Goal: Find specific page/section: Locate a particular part of the current website

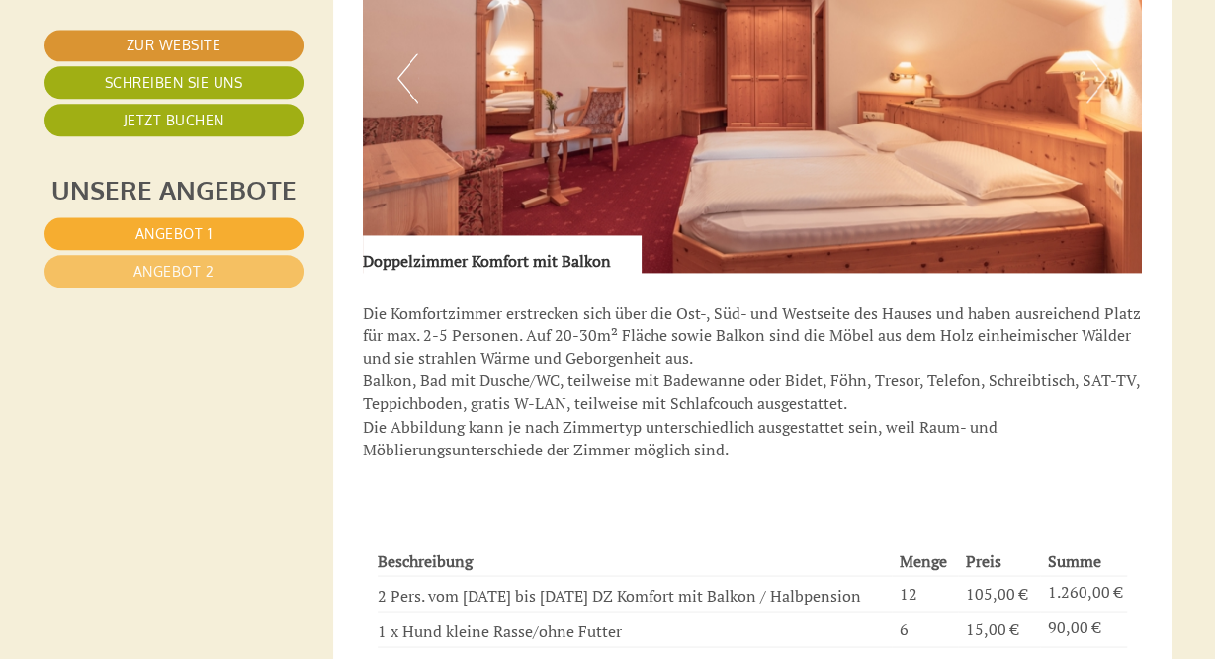
scroll to position [1234, 0]
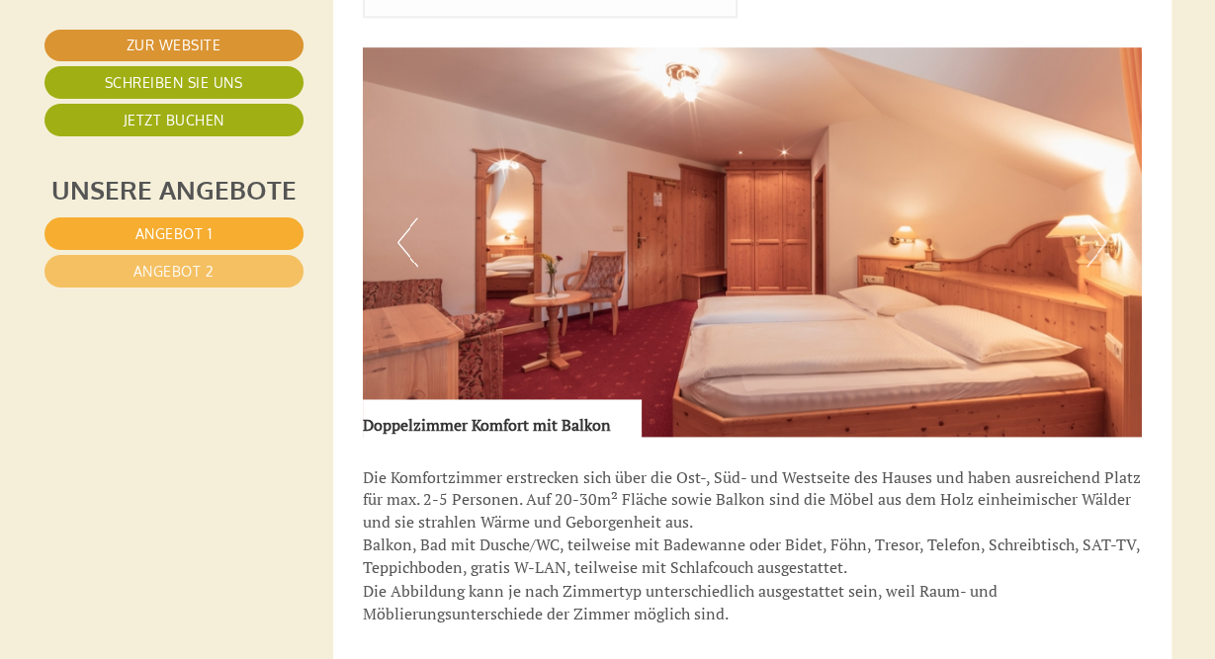
click at [1097, 234] on button "Next" at bounding box center [1096, 241] width 21 height 49
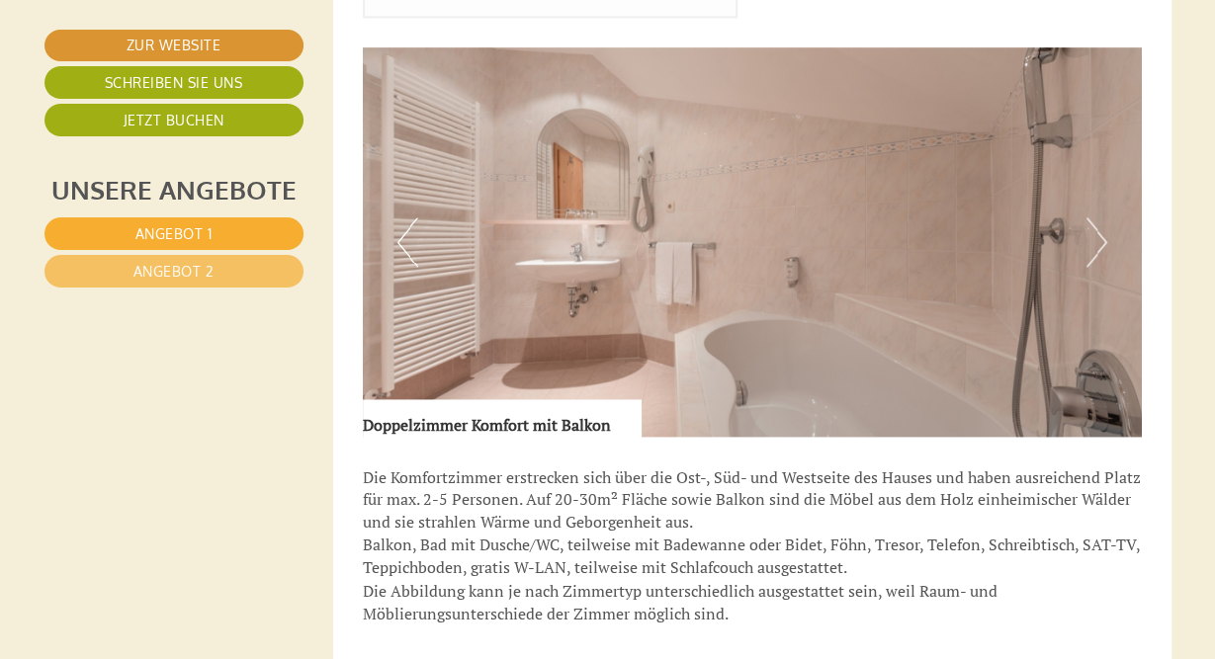
click at [1097, 234] on button "Next" at bounding box center [1096, 241] width 21 height 49
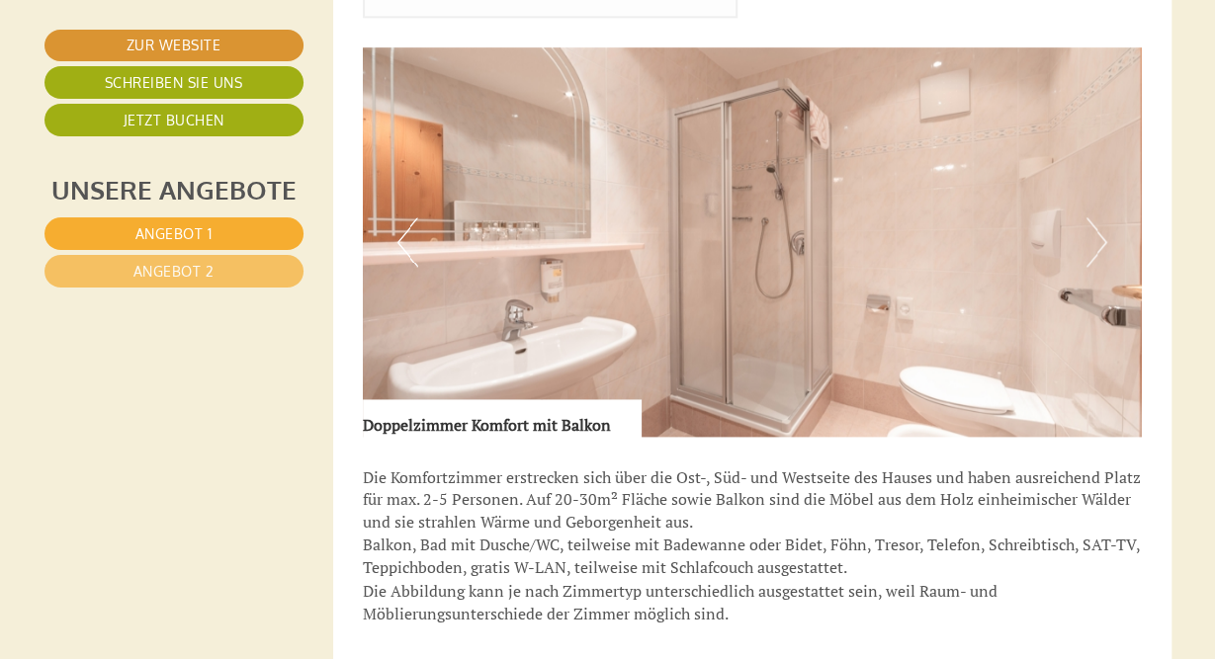
click at [1097, 234] on button "Next" at bounding box center [1096, 241] width 21 height 49
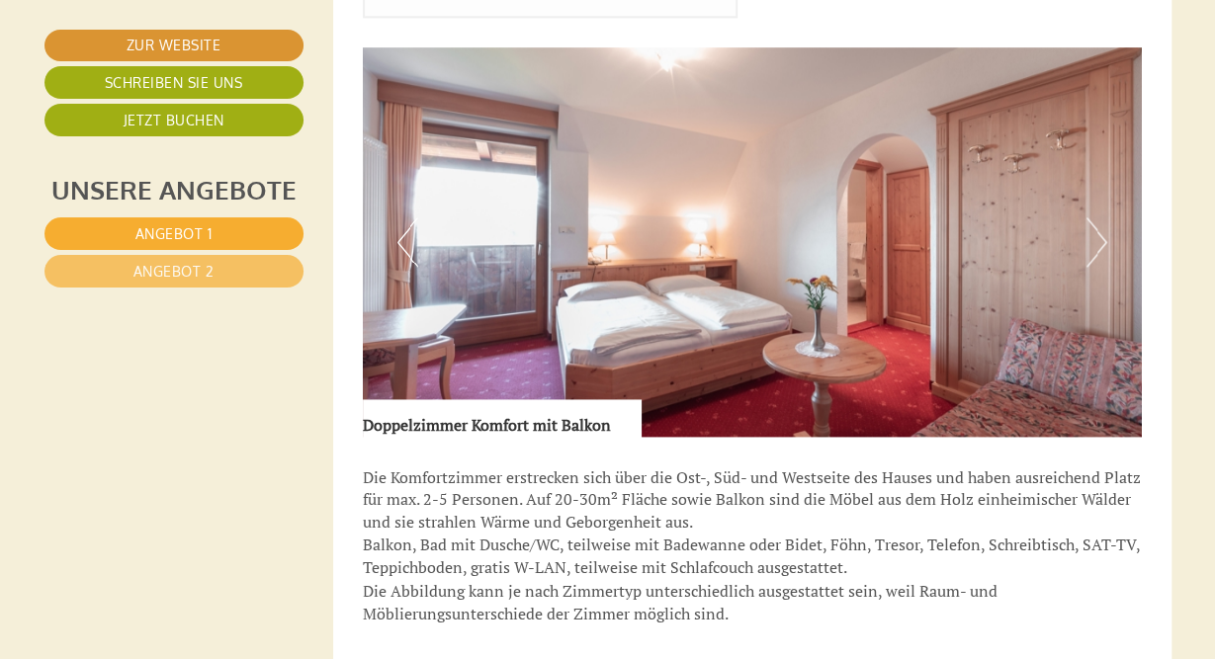
click at [1097, 234] on button "Next" at bounding box center [1096, 241] width 21 height 49
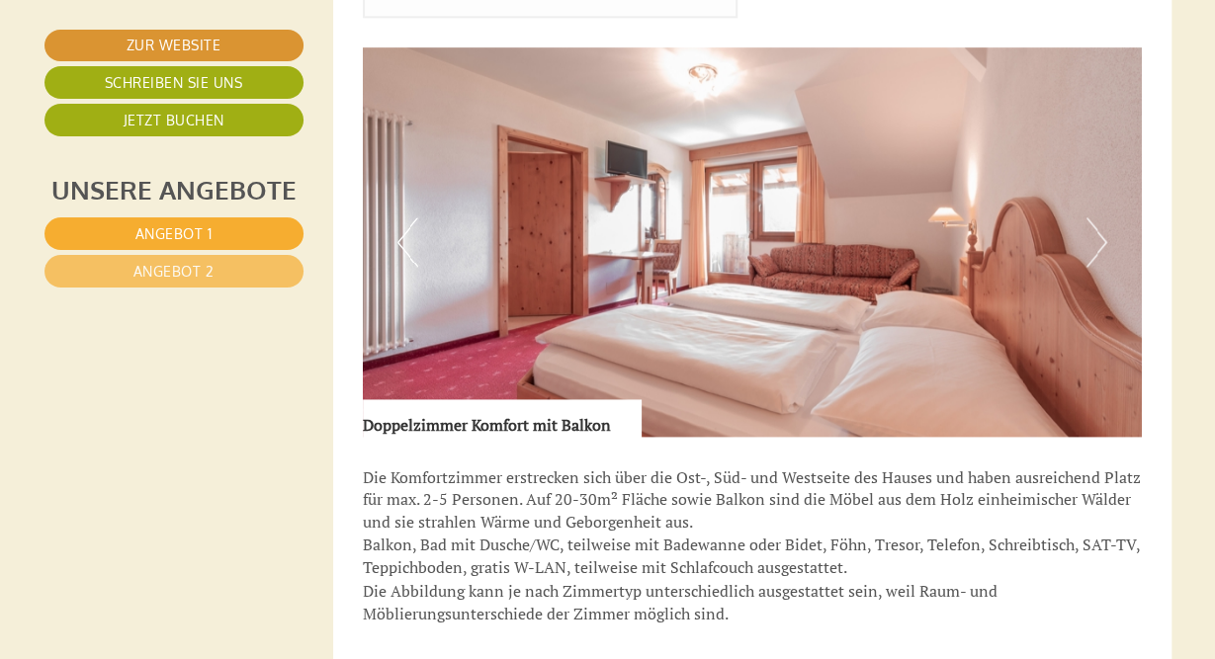
click at [1097, 234] on button "Next" at bounding box center [1096, 241] width 21 height 49
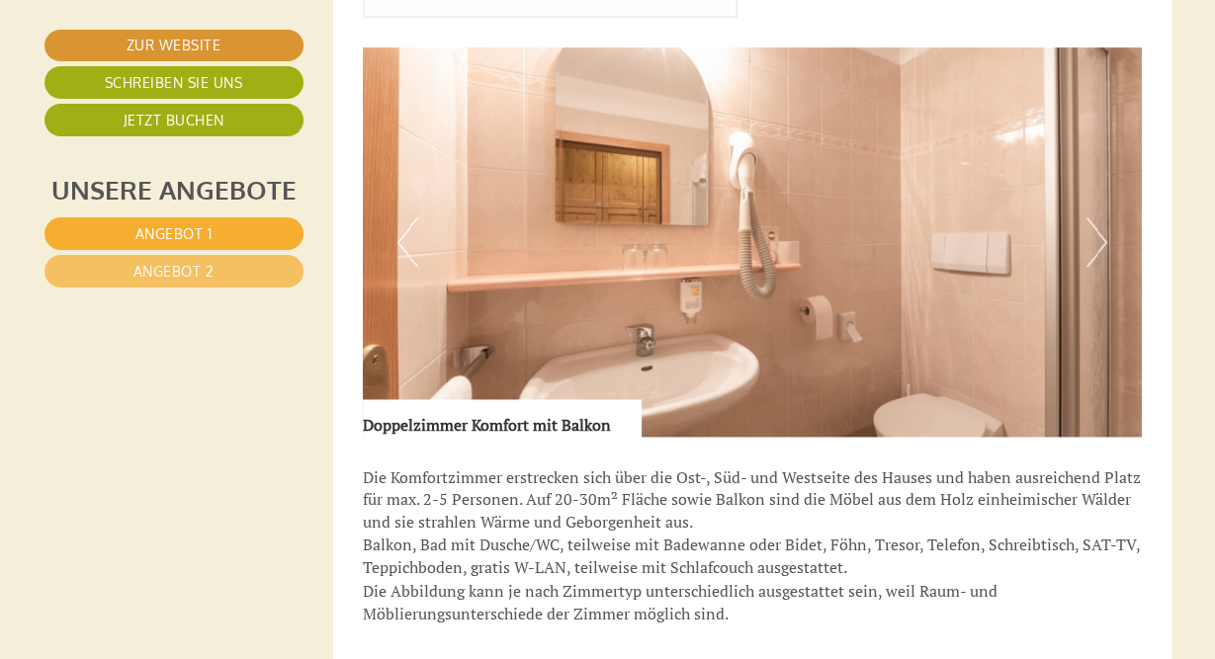
click at [1097, 234] on button "Next" at bounding box center [1096, 241] width 21 height 49
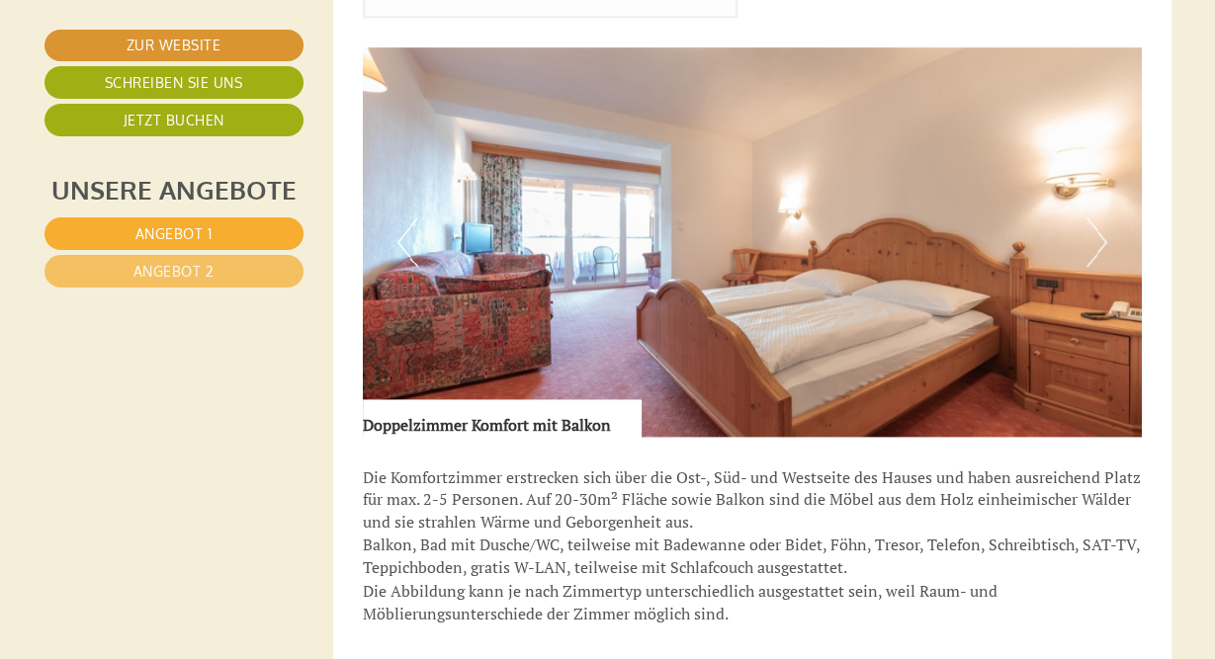
click at [1097, 234] on button "Next" at bounding box center [1096, 241] width 21 height 49
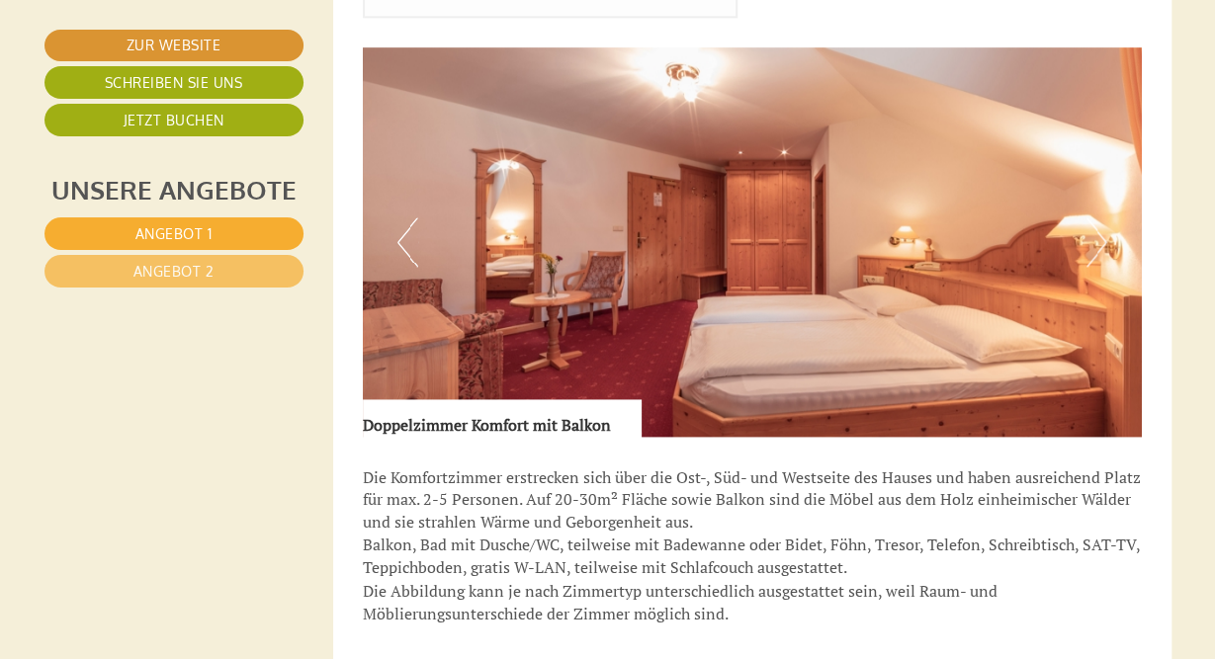
click at [1097, 234] on button "Next" at bounding box center [1096, 241] width 21 height 49
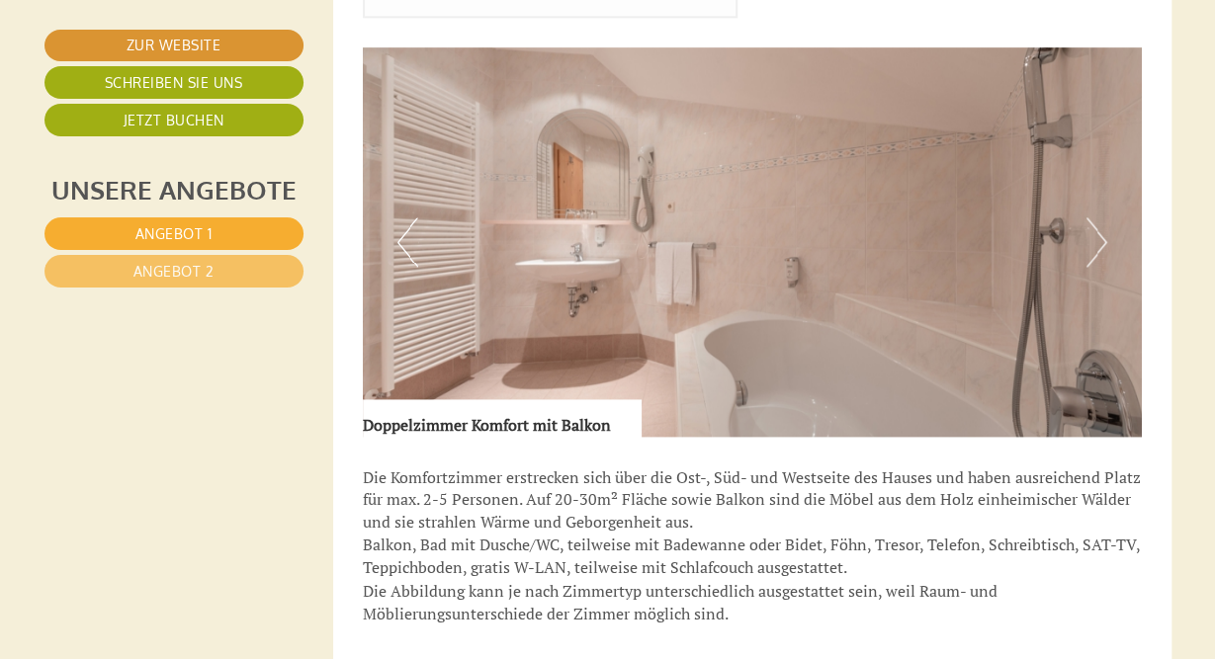
click at [1097, 234] on button "Next" at bounding box center [1096, 241] width 21 height 49
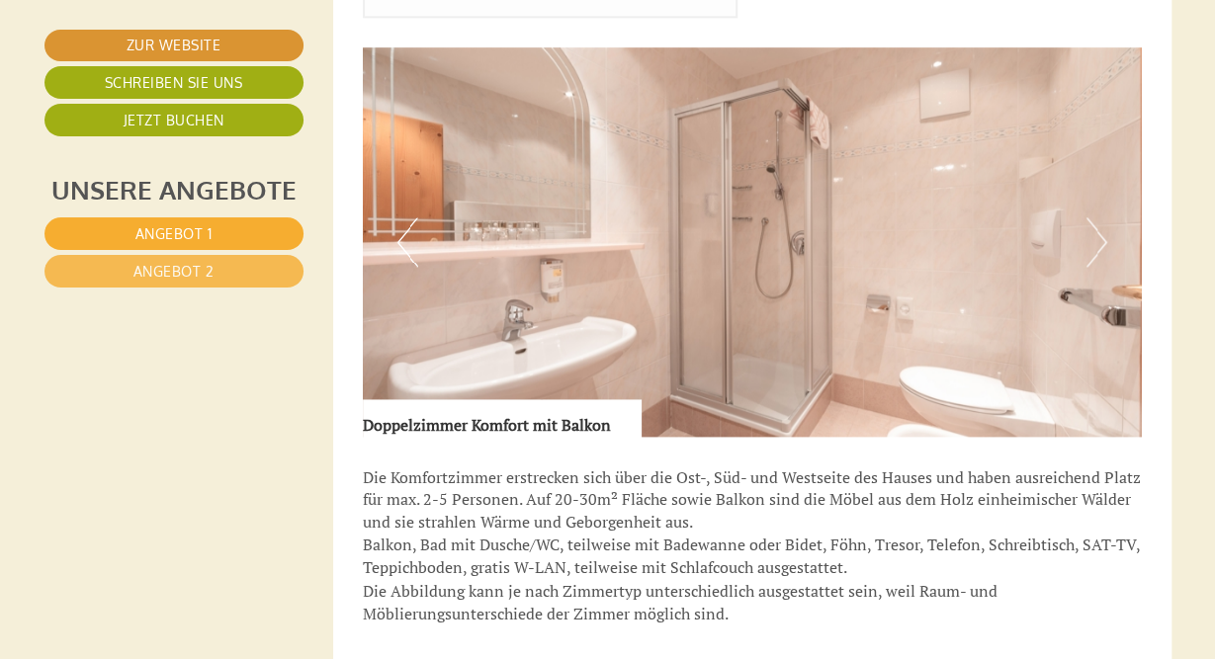
click at [187, 268] on span "Angebot 2" at bounding box center [173, 271] width 81 height 17
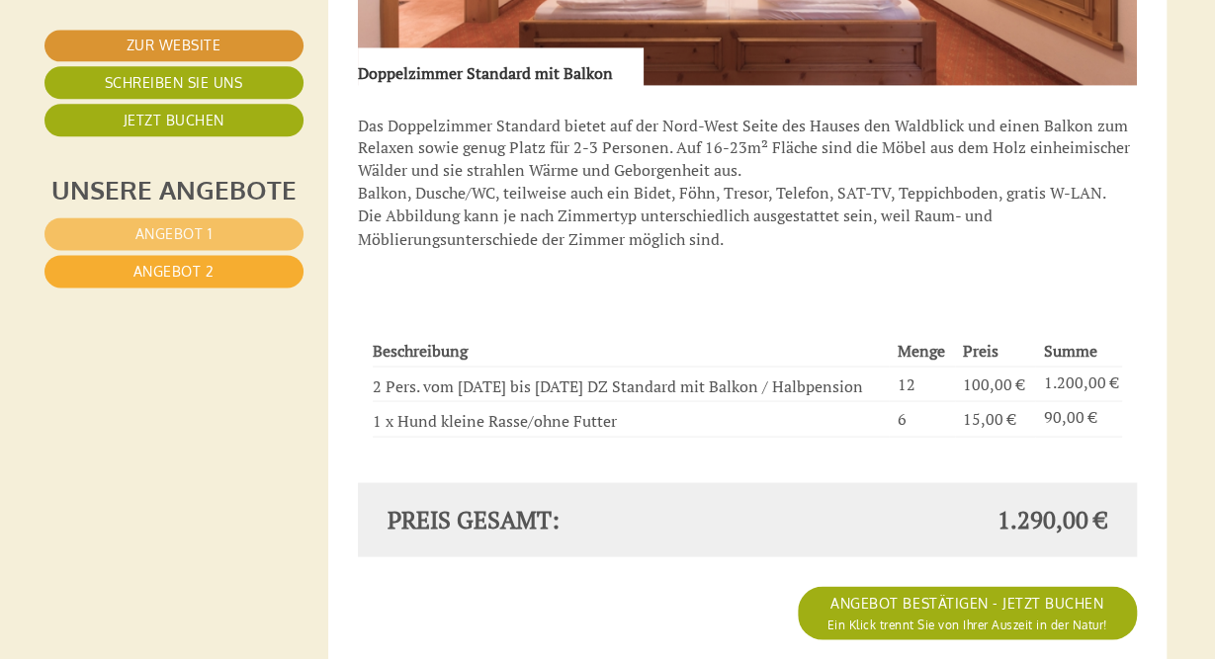
scroll to position [1689, 5]
